Goal: Task Accomplishment & Management: Use online tool/utility

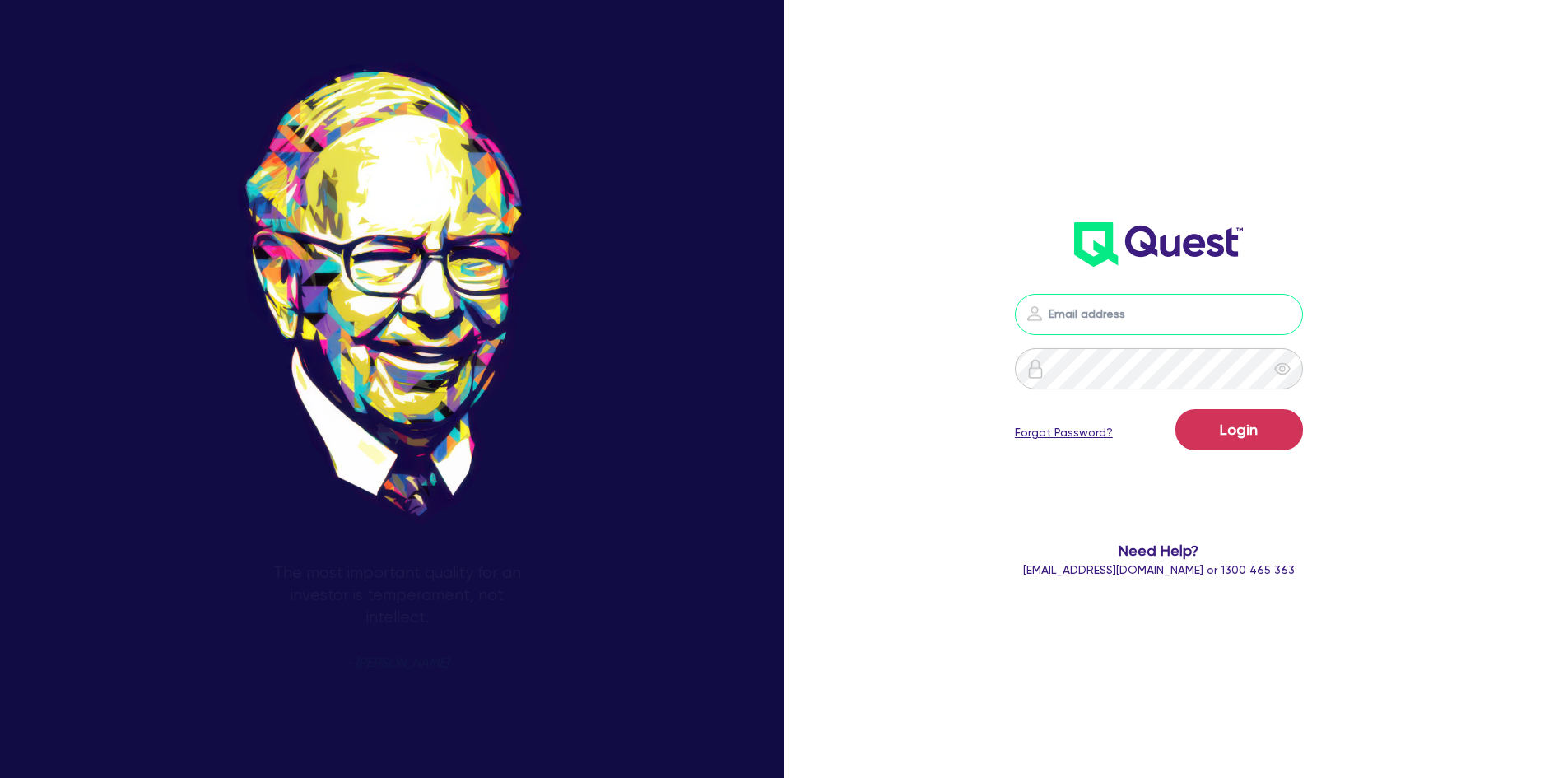
click at [1096, 310] on input "email" at bounding box center [1159, 314] width 288 height 41
type input "[EMAIL_ADDRESS][DOMAIN_NAME]"
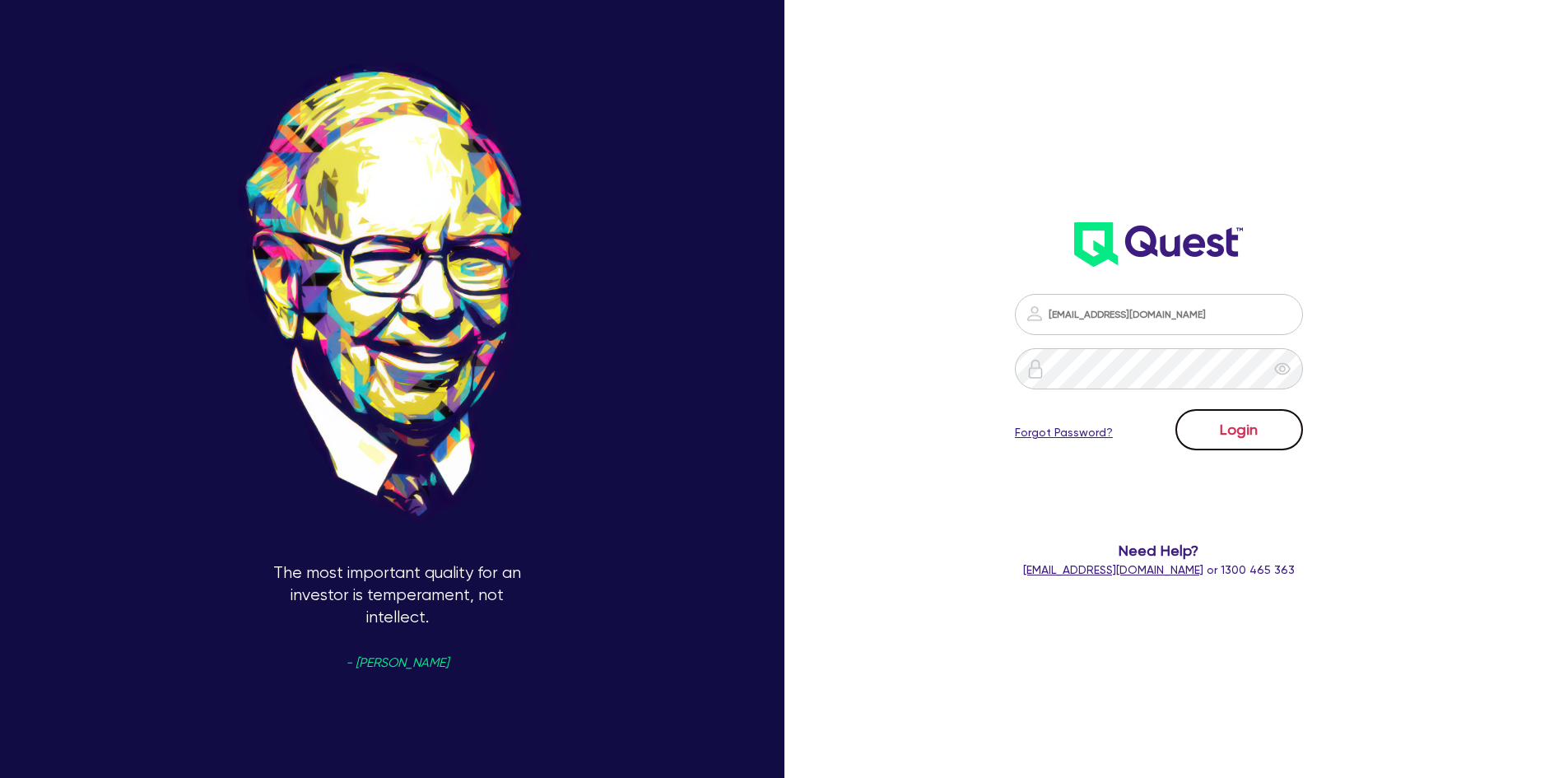
click at [1240, 430] on button "Login" at bounding box center [1239, 429] width 128 height 41
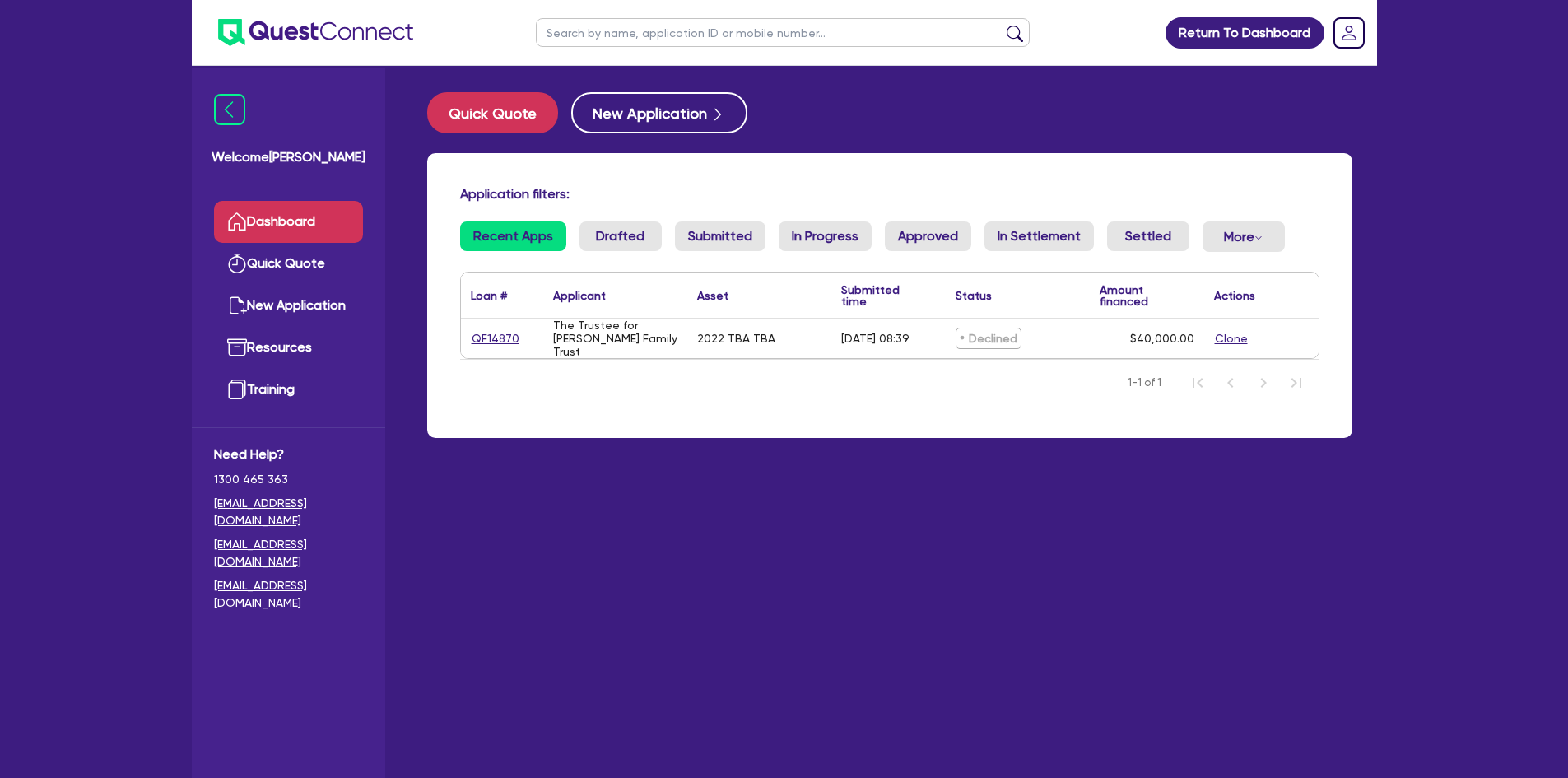
drag, startPoint x: 520, startPoint y: 339, endPoint x: 492, endPoint y: 340, distance: 28.0
click at [492, 340] on div "QF14870" at bounding box center [501, 339] width 62 height 19
click at [487, 336] on link "QF14870" at bounding box center [495, 339] width 49 height 19
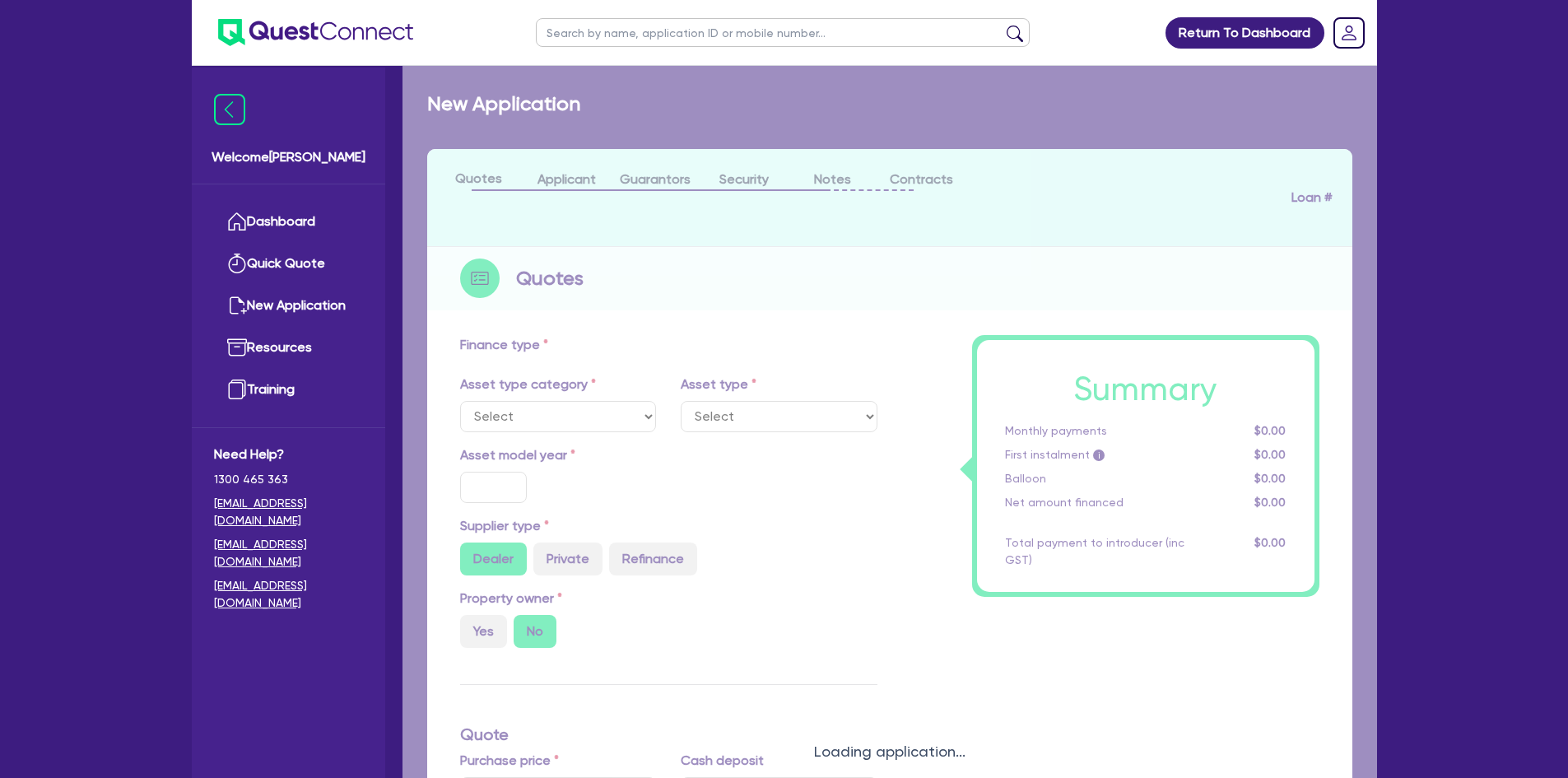
select select "CARS_AND_LIGHT_TRUCKS"
type input "2022"
type input "50,000"
type input "10,000"
type input "7"
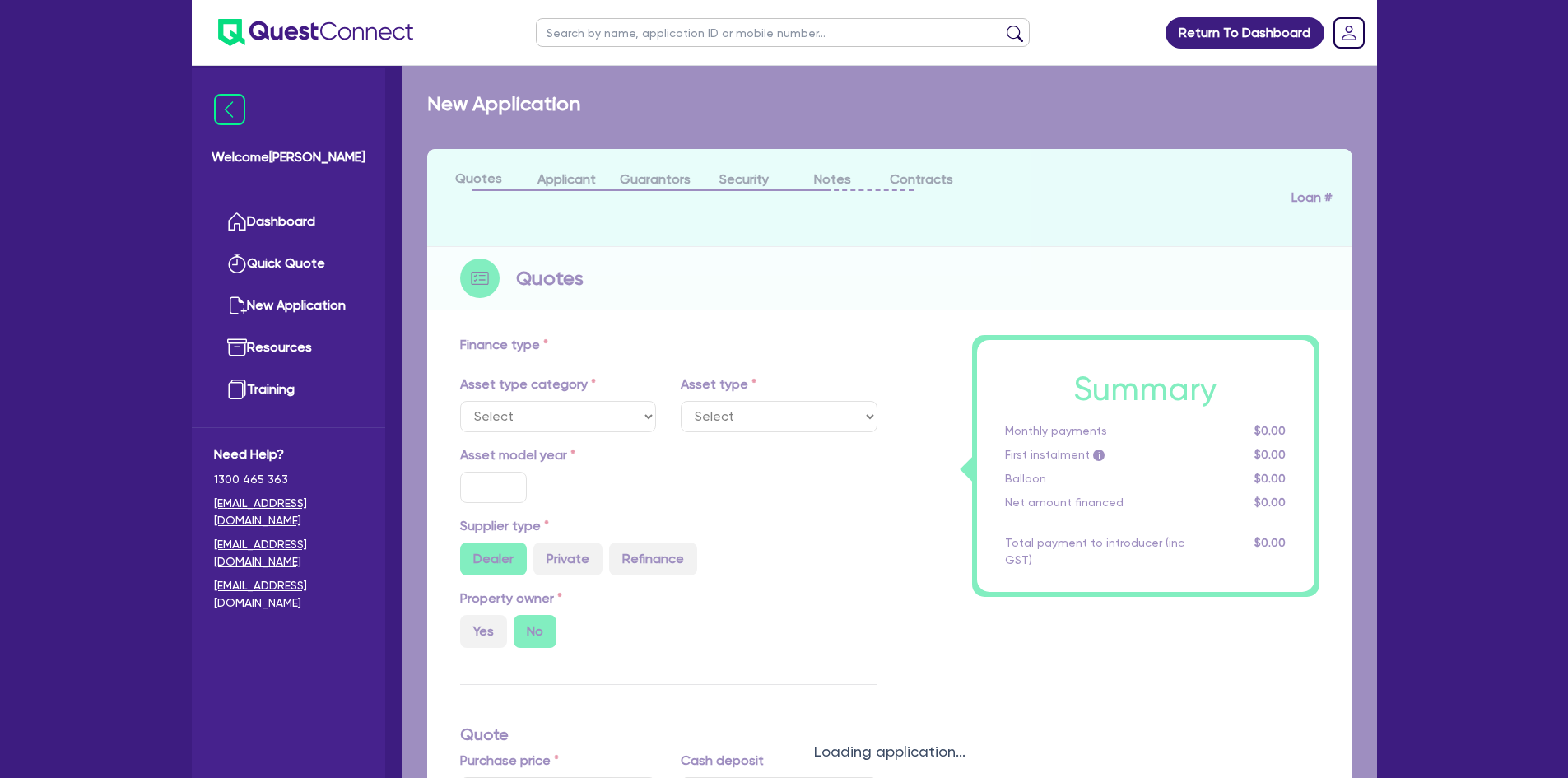
type input "2,800"
type input "17.95"
type input "1,100"
select select "PASSENGER_VEHICLES"
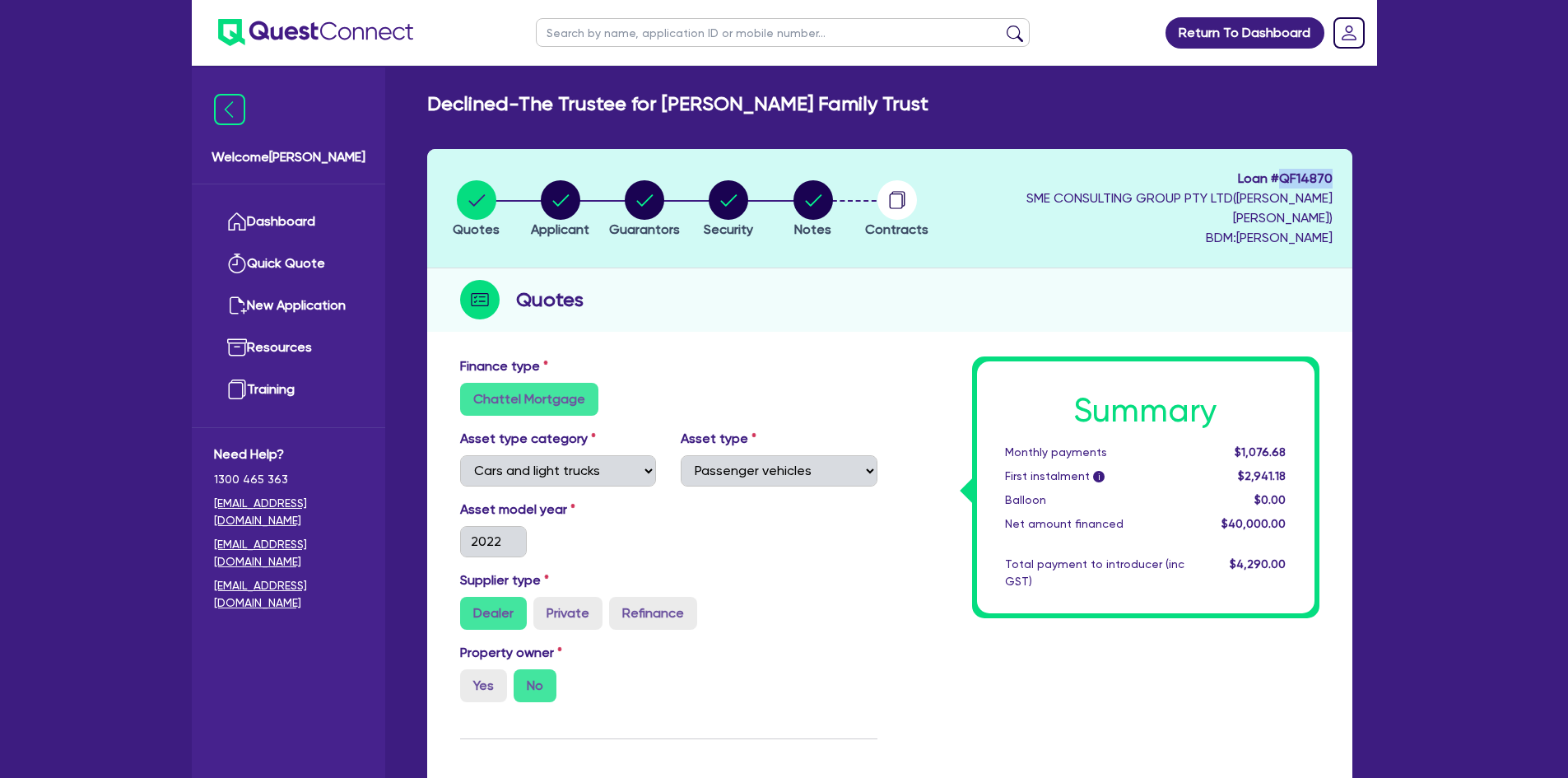
drag, startPoint x: 1280, startPoint y: 179, endPoint x: 1329, endPoint y: 175, distance: 49.2
click at [1329, 175] on span "Loan # QF14870" at bounding box center [1137, 178] width 389 height 19
copy span "QF14870"
